Goal: Task Accomplishment & Management: Manage account settings

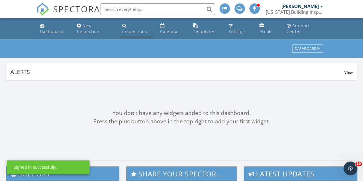
click at [140, 31] on div "Inspections" at bounding box center [134, 31] width 25 height 5
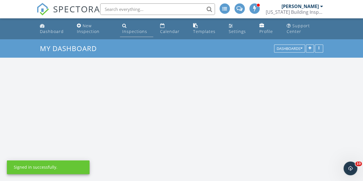
scroll to position [531, 372]
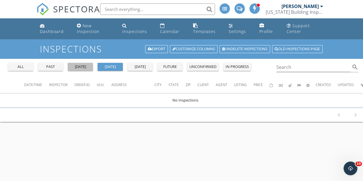
click at [79, 68] on div "[DATE]" at bounding box center [80, 67] width 21 height 6
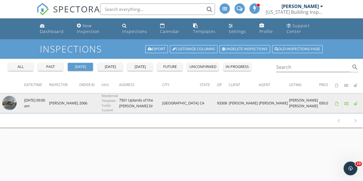
click at [6, 101] on img at bounding box center [9, 103] width 14 height 14
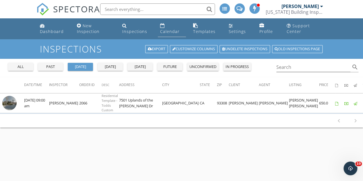
click at [158, 31] on link "Calendar" at bounding box center [172, 29] width 28 height 16
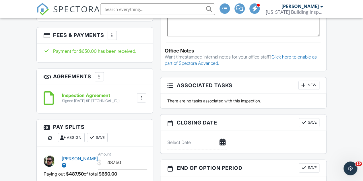
scroll to position [488, 0]
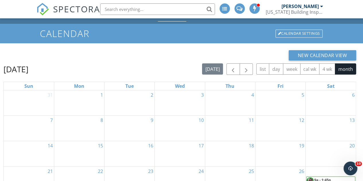
scroll to position [82, 0]
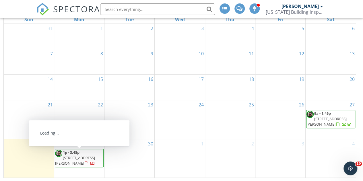
click at [88, 158] on span "9009 Coulter Ct, Bakersfield 93311" at bounding box center [75, 160] width 40 height 11
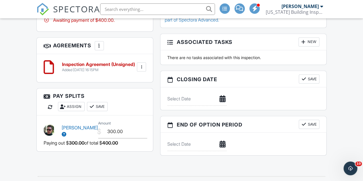
scroll to position [488, 0]
